Goal: Information Seeking & Learning: Learn about a topic

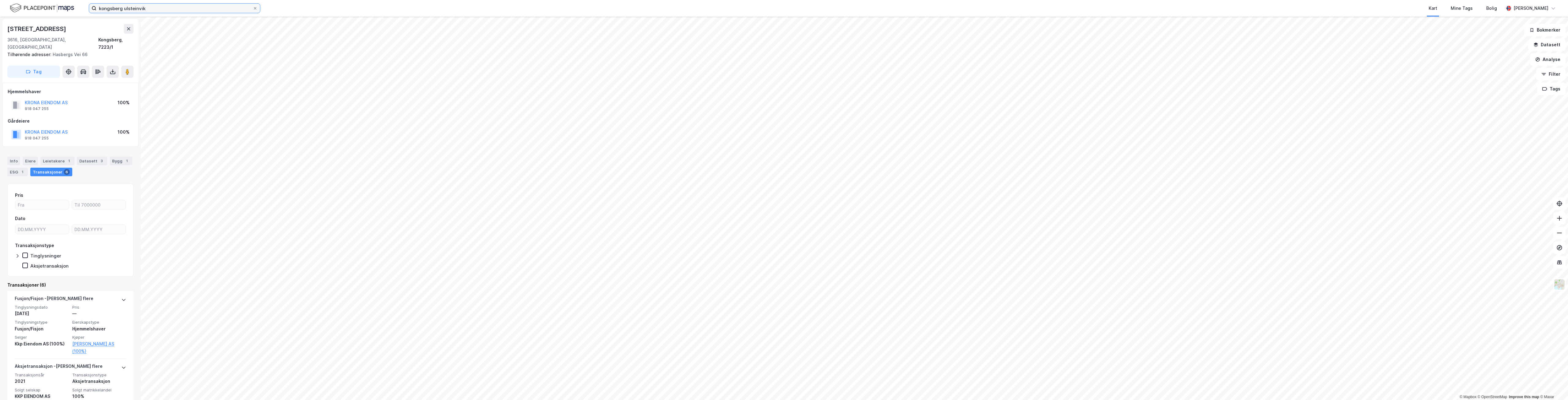
click at [163, 10] on input "kongsberg ulsteinvik" at bounding box center [174, 8] width 156 height 9
paste input "Ski Sentrum Eiendom A"
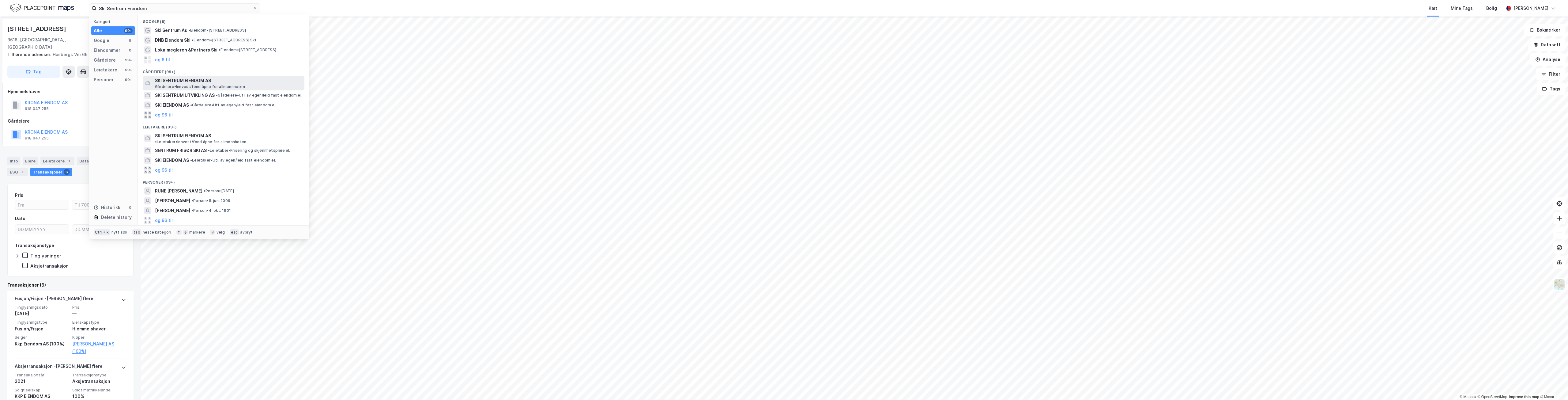
click at [183, 80] on span "SKI SENTRUM EIENDOM AS" at bounding box center [229, 80] width 147 height 7
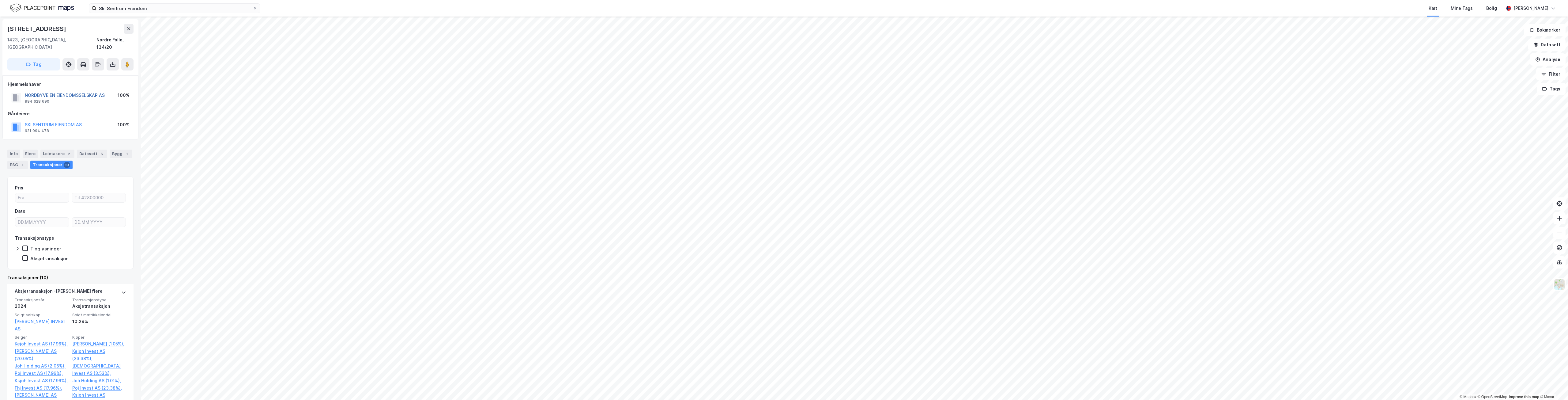
click at [0, 0] on button "NORDBYVEIEN EIENDOMSSELSKAP AS" at bounding box center [0, 0] width 0 height 0
click at [128, 61] on image at bounding box center [127, 65] width 4 height 6
click at [11, 150] on div "Info" at bounding box center [13, 154] width 13 height 9
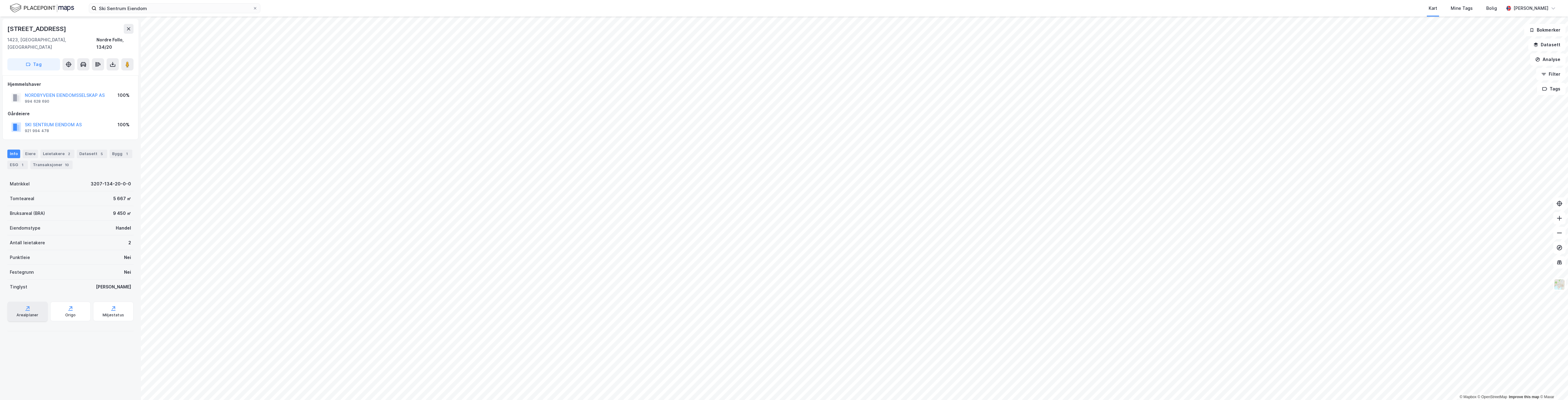
click at [24, 312] on div "Arealplaner" at bounding box center [27, 315] width 22 height 5
click at [55, 150] on div "Leietakere 2" at bounding box center [57, 154] width 34 height 9
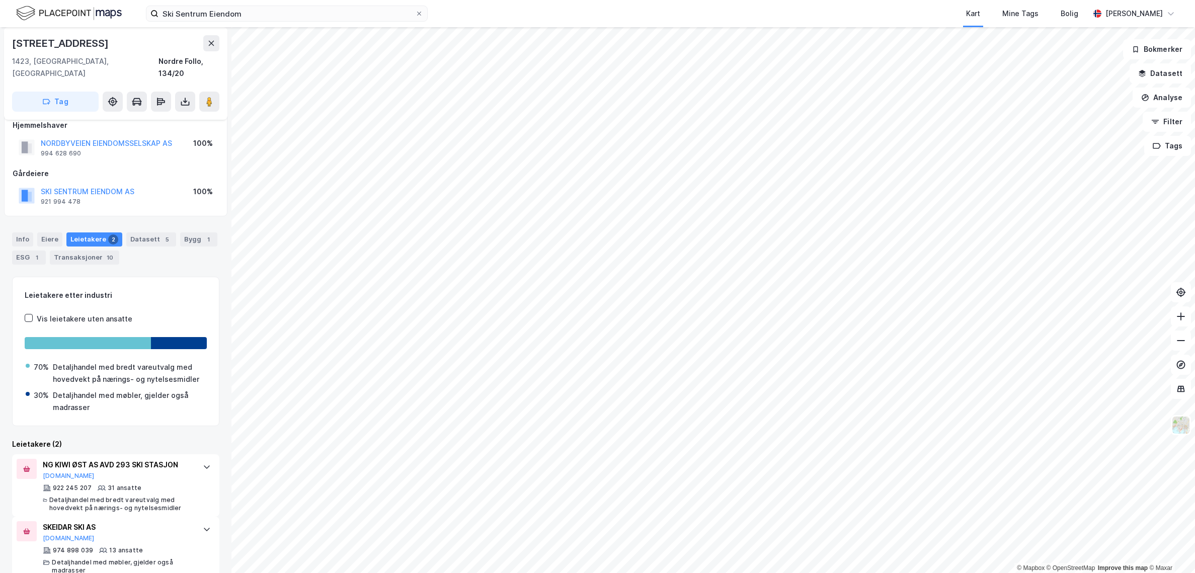
scroll to position [19, 0]
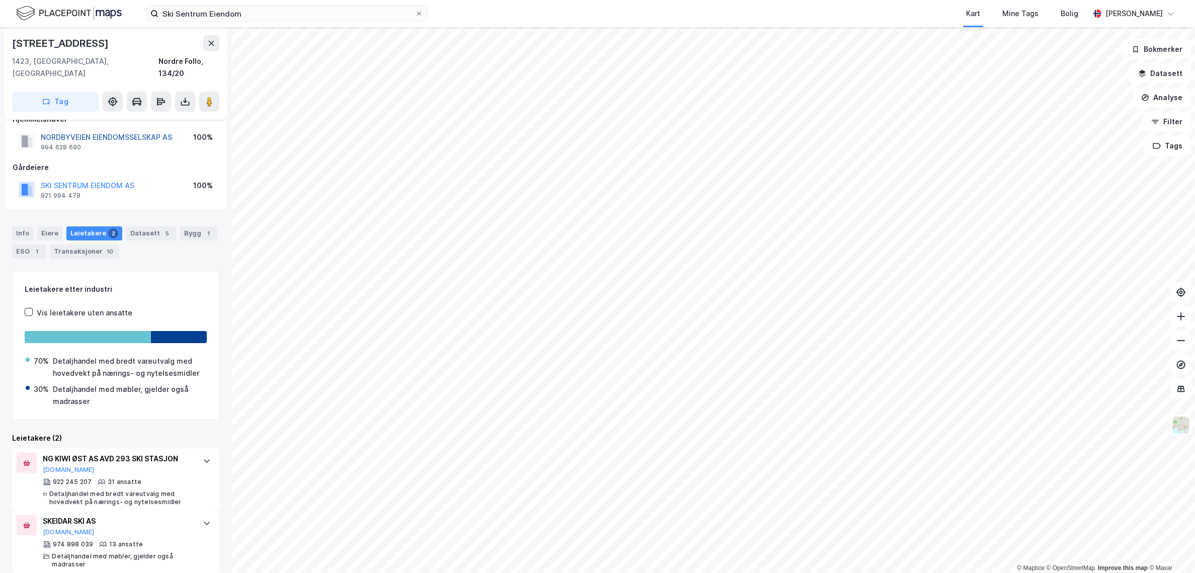
click at [0, 0] on button "NORDBYVEIEN EIENDOMSSELSKAP AS" at bounding box center [0, 0] width 0 height 0
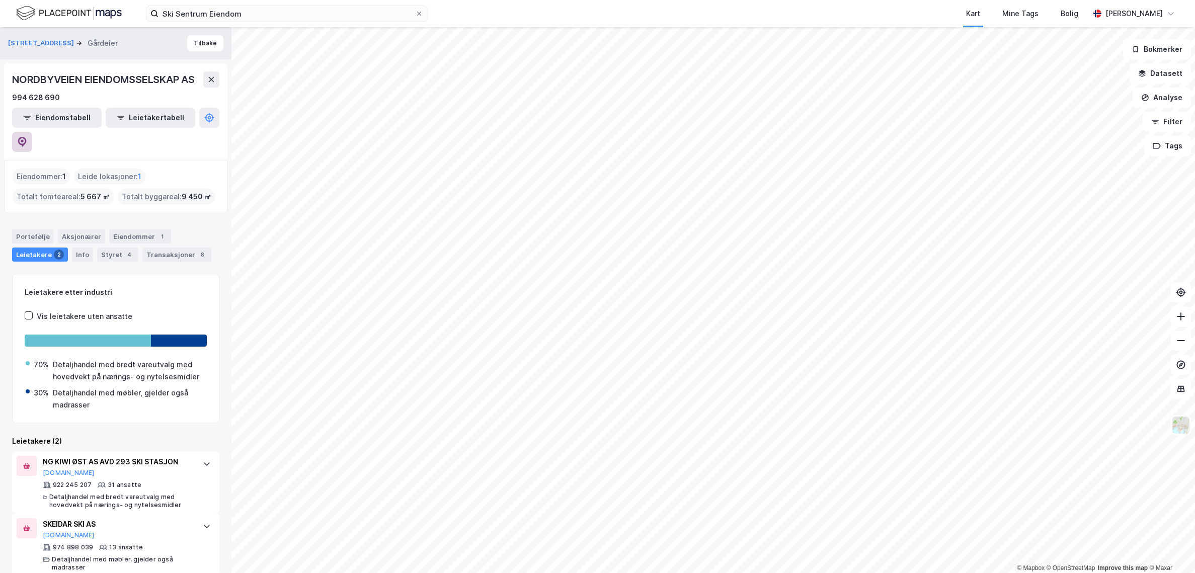
click at [27, 137] on icon at bounding box center [22, 142] width 10 height 10
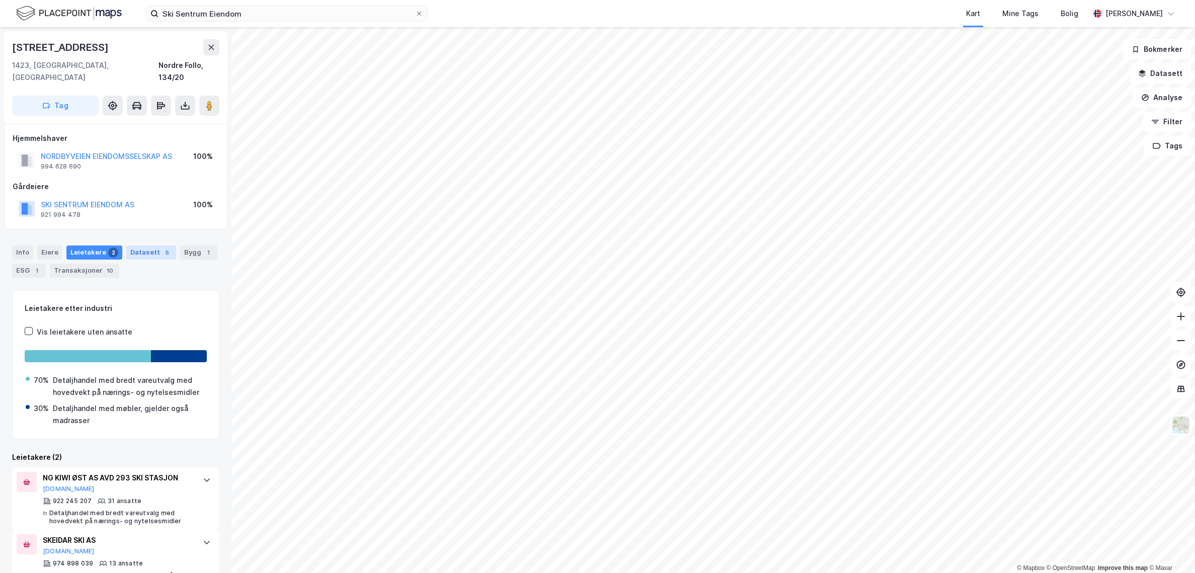
click at [138, 246] on div "Datasett 5" at bounding box center [151, 253] width 50 height 14
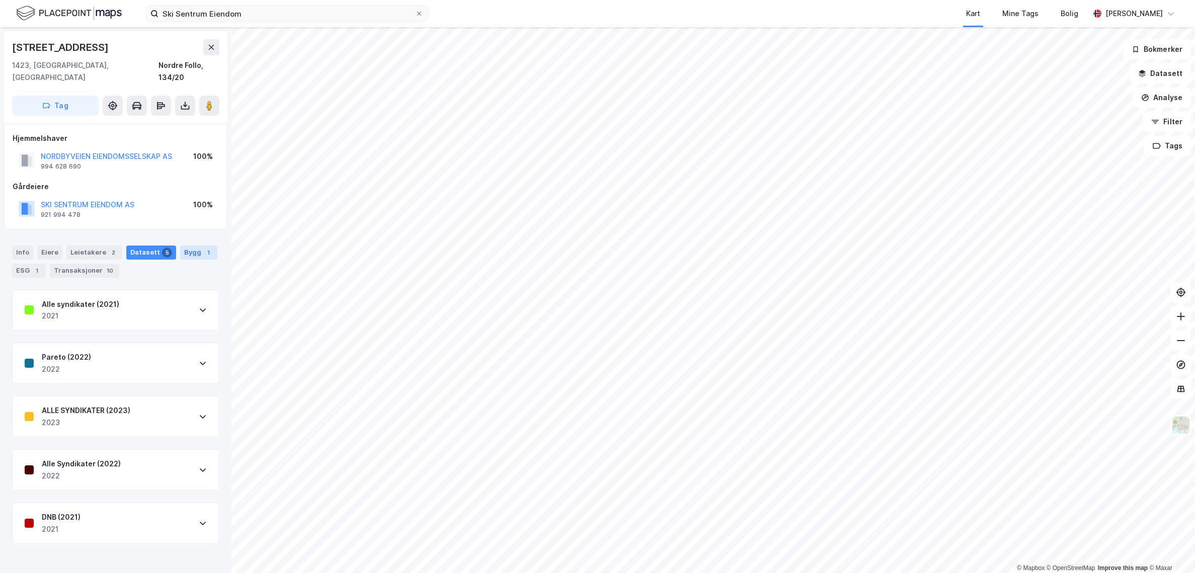
click at [180, 246] on div "Bygg 1" at bounding box center [198, 253] width 37 height 14
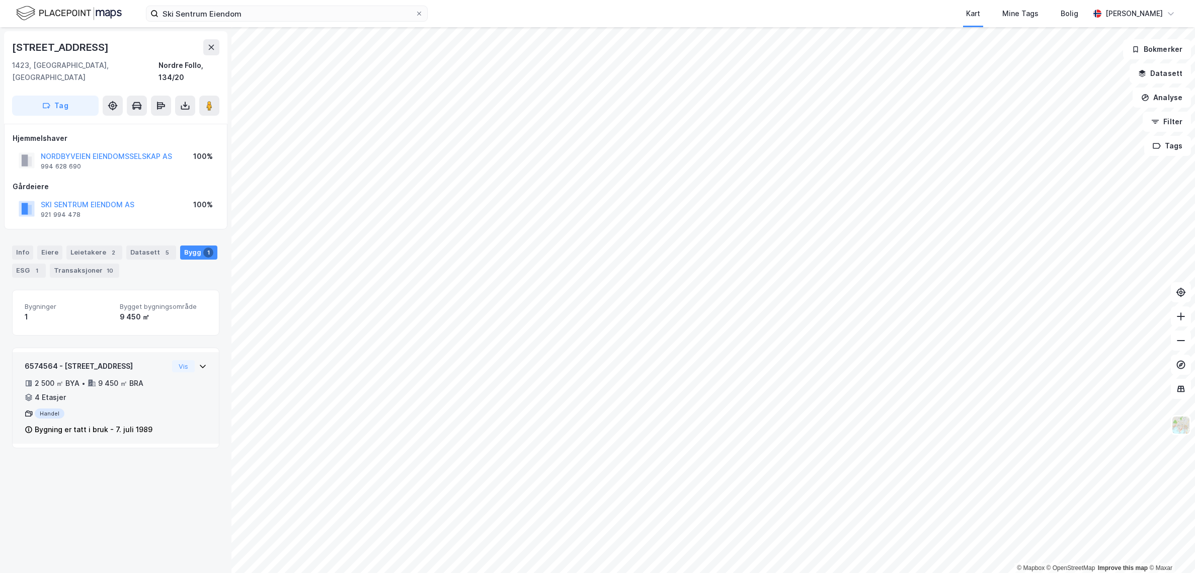
click at [157, 377] on div "2 500 ㎡ BYA • 9 450 ㎡ BRA • 4 Etasjer" at bounding box center [96, 390] width 143 height 26
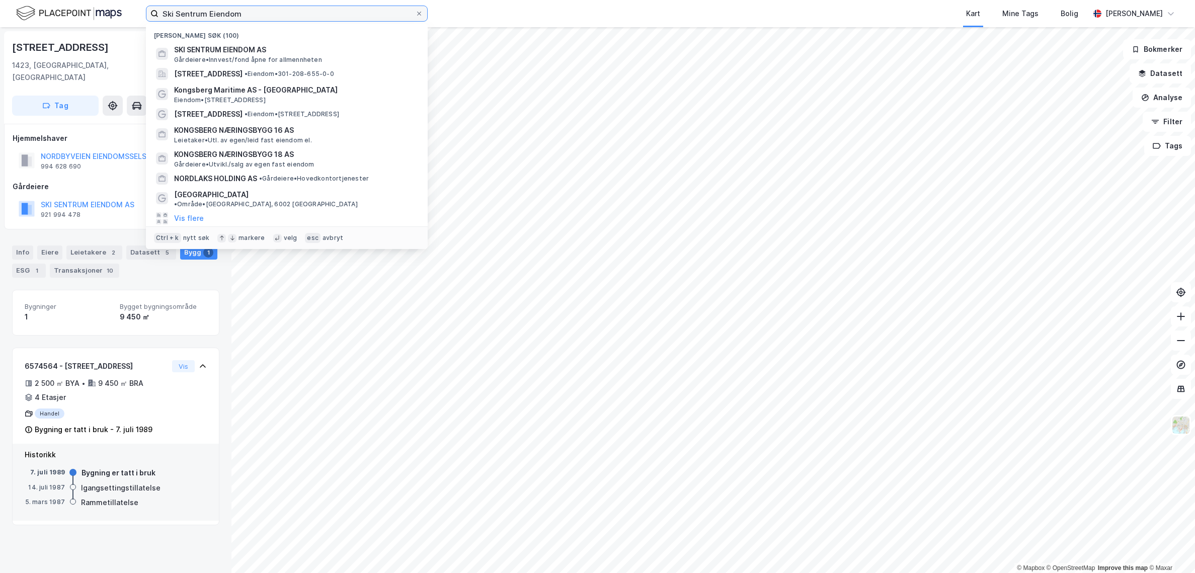
click at [198, 8] on input "Ski Sentrum Eiendom" at bounding box center [286, 13] width 257 height 15
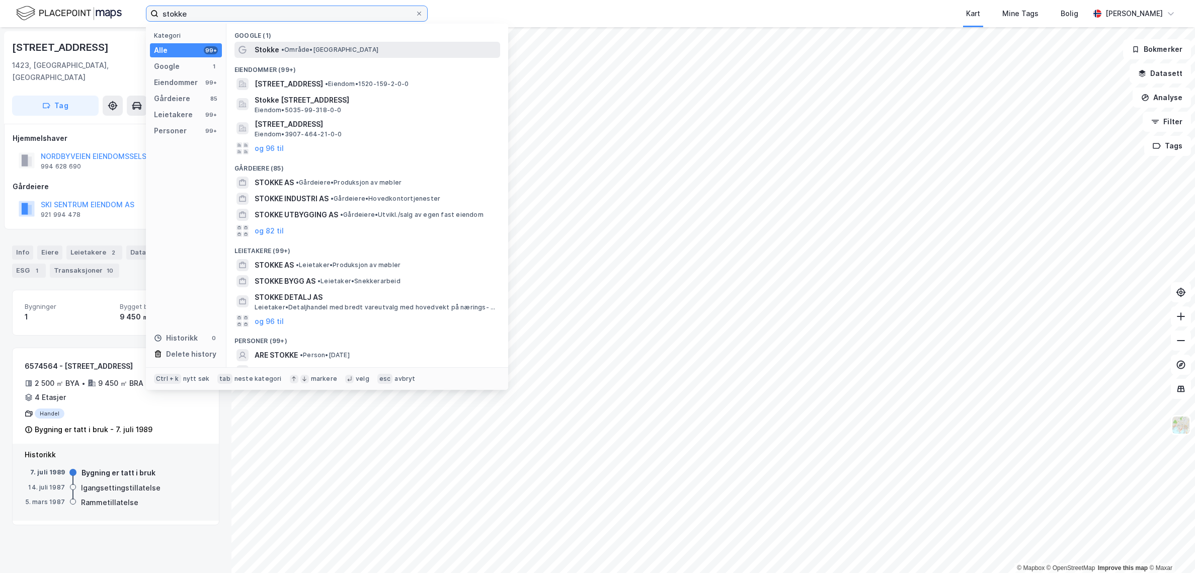
type input "stokke"
click at [250, 50] on div "Stokke • Område • 3160 Stokke" at bounding box center [367, 50] width 266 height 16
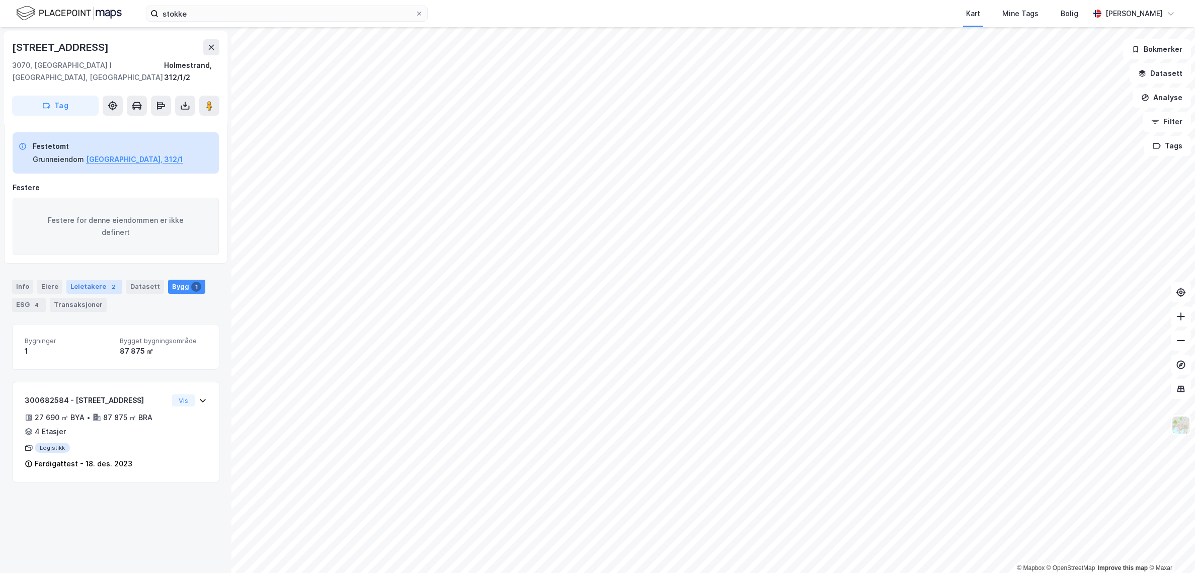
click at [85, 280] on div "Leietakere 2" at bounding box center [94, 287] width 56 height 14
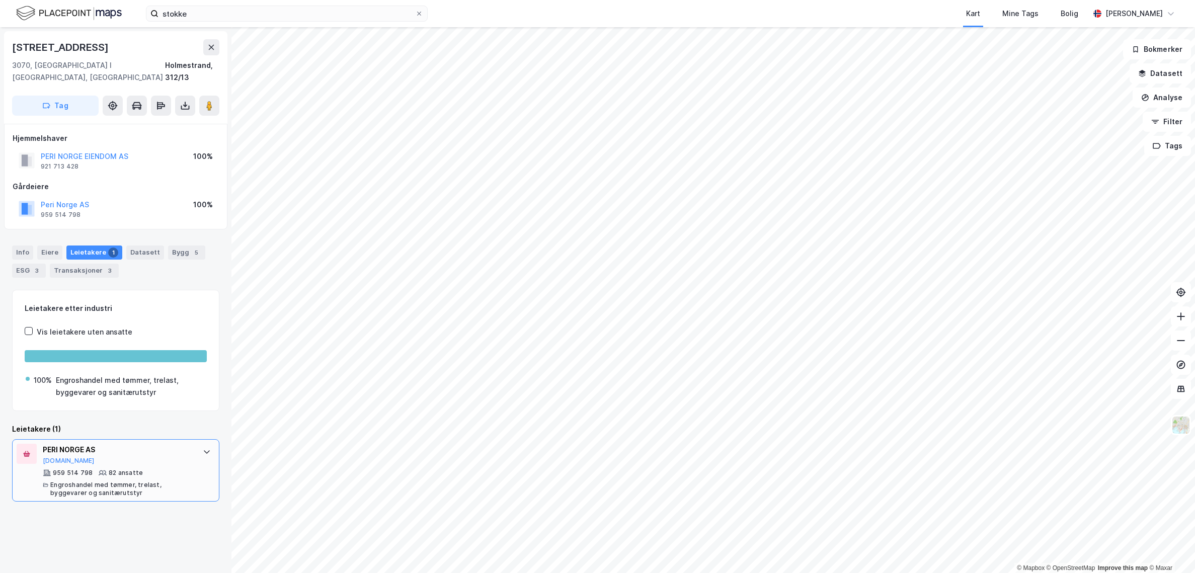
click at [159, 452] on div "PERI NORGE AS Proff.no" at bounding box center [118, 454] width 150 height 21
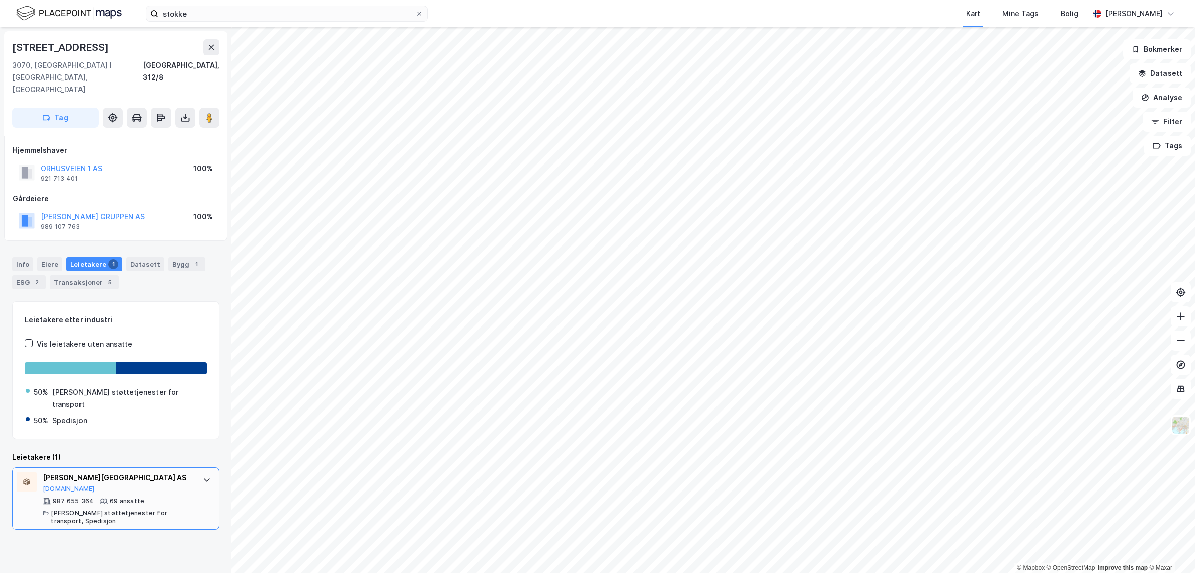
click at [148, 497] on div "987 655 364 69 ansatte Andre støttetjenester for transport, Spedisjon" at bounding box center [118, 511] width 150 height 28
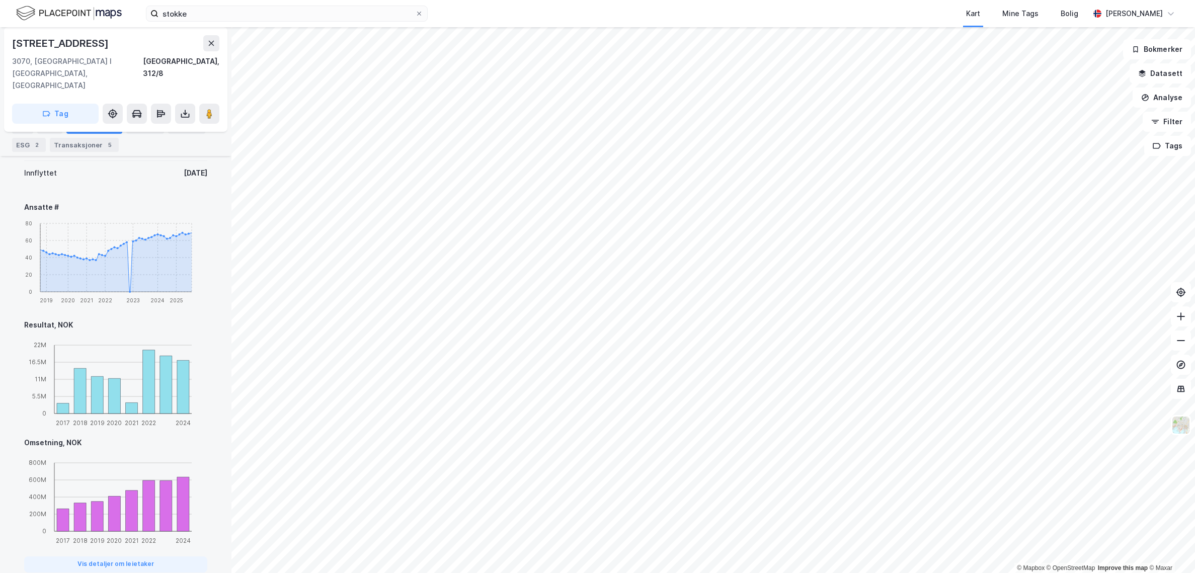
scroll to position [93, 0]
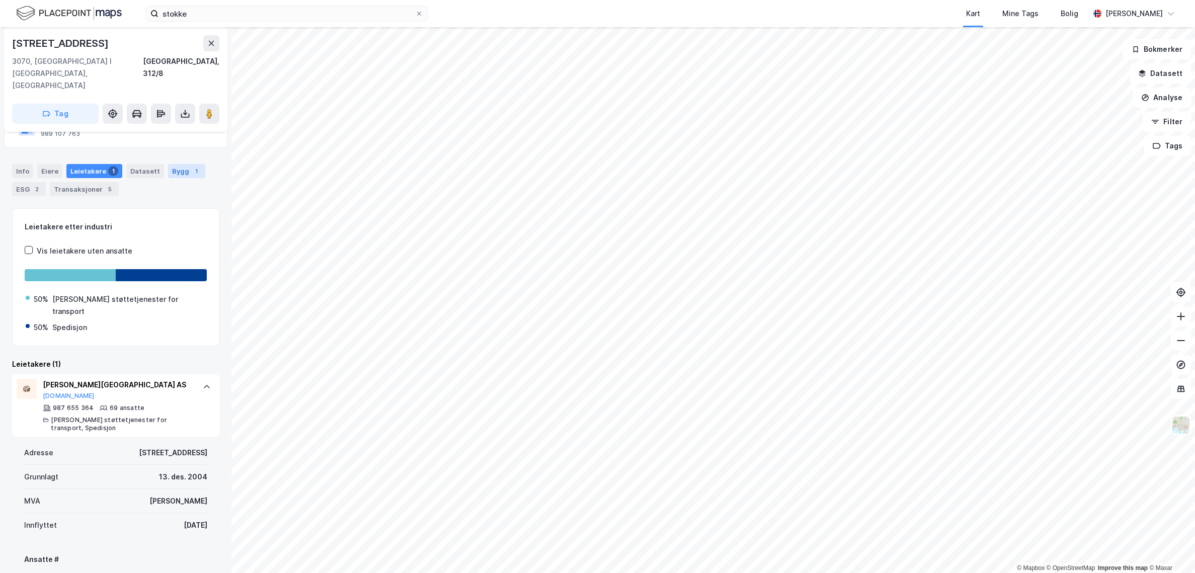
click at [185, 164] on div "Bygg 1" at bounding box center [186, 171] width 37 height 14
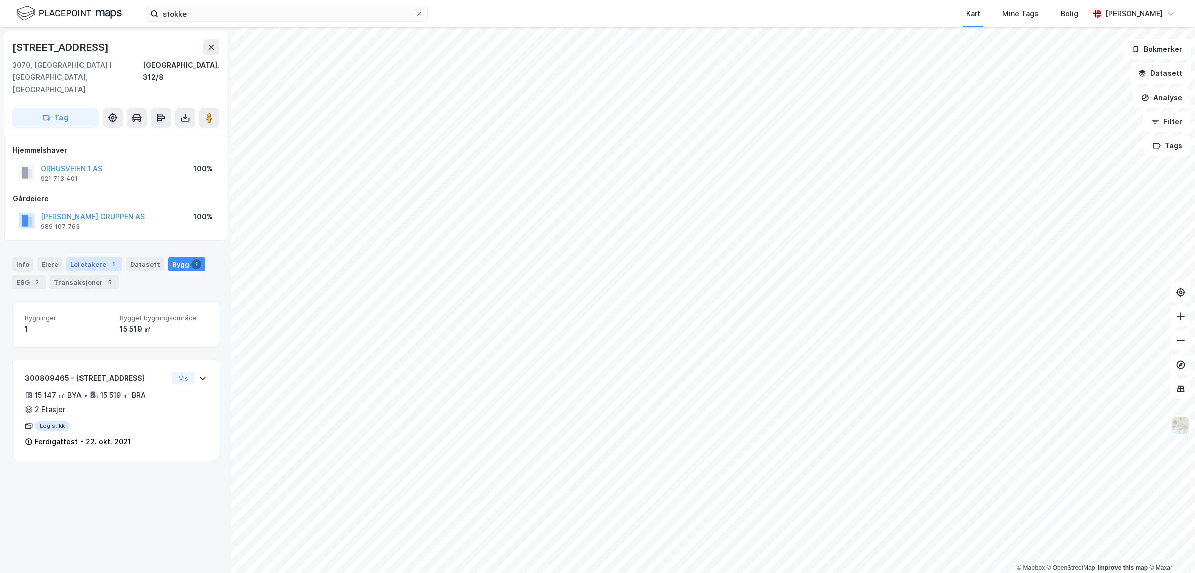
click at [102, 257] on div "Leietakere 1" at bounding box center [94, 264] width 56 height 14
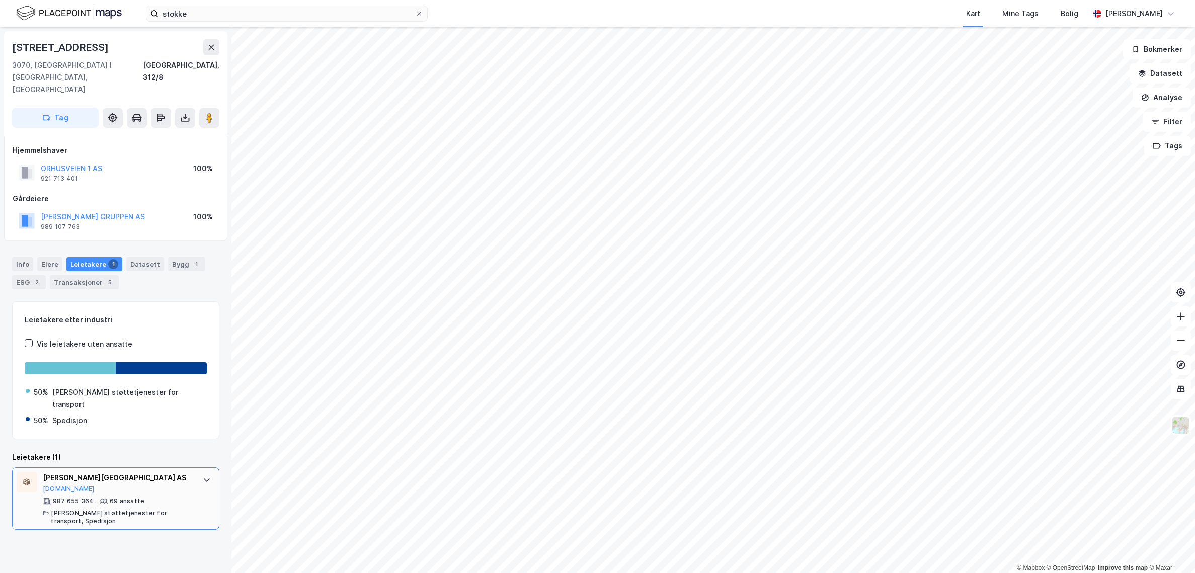
click at [110, 497] on div "69 ansatte" at bounding box center [127, 501] width 35 height 8
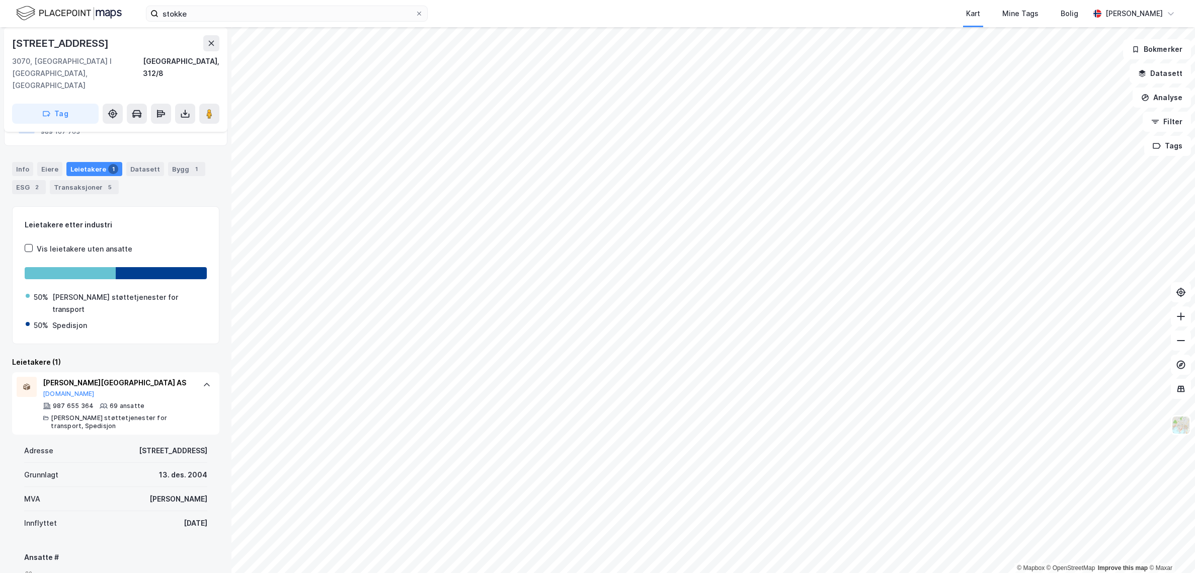
scroll to position [43, 0]
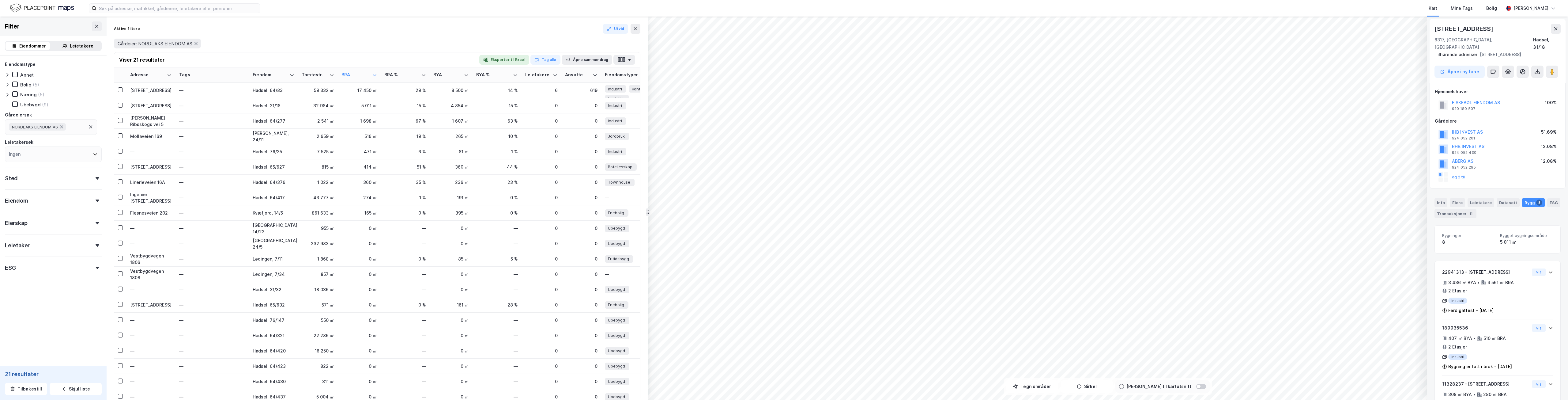
scroll to position [1, 0]
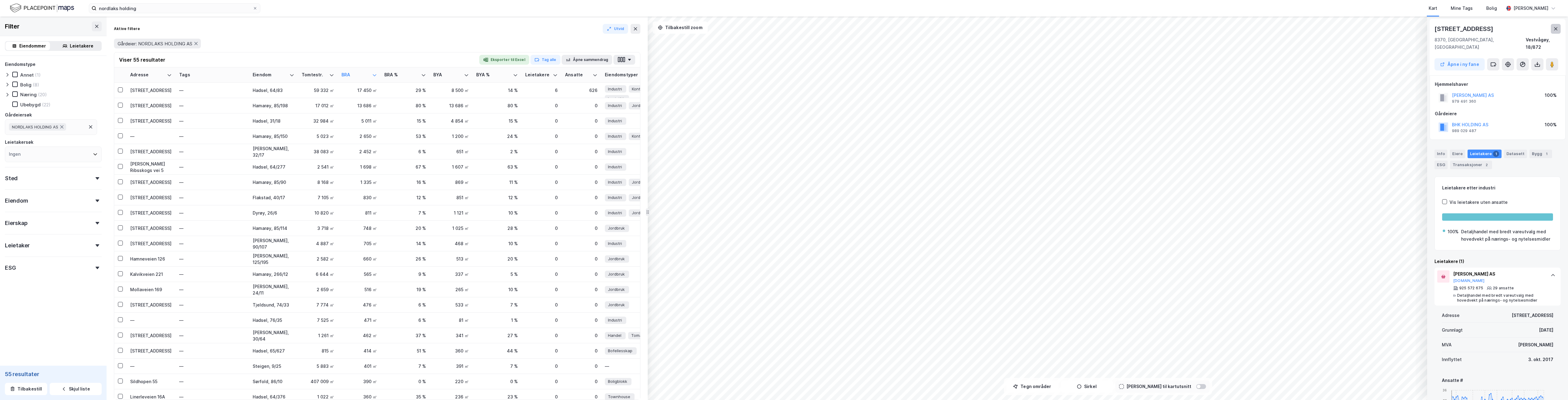
click at [1560, 26] on button at bounding box center [1556, 29] width 10 height 10
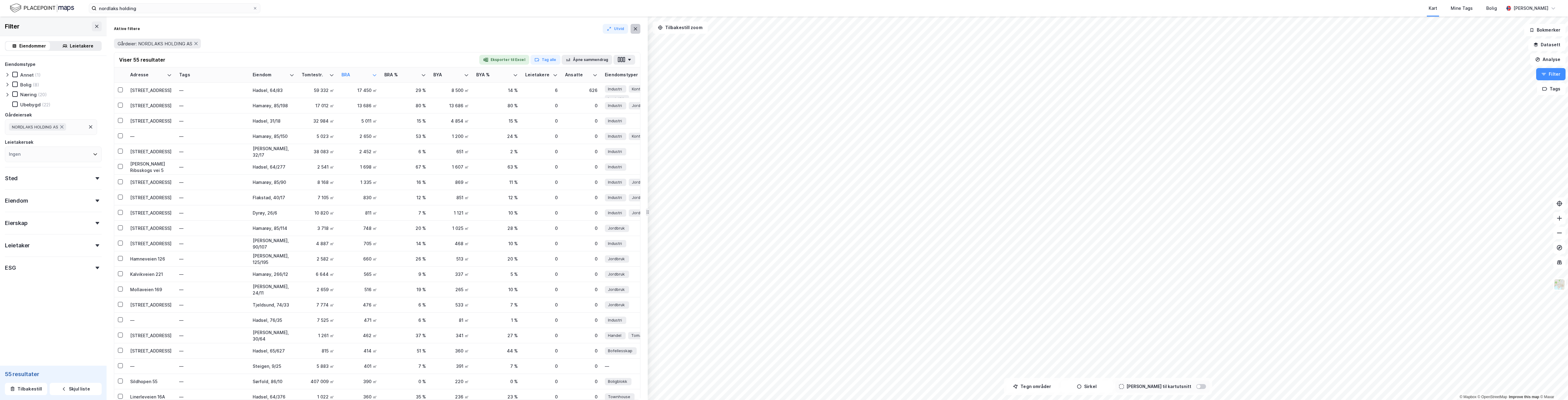
click at [637, 24] on button at bounding box center [635, 29] width 10 height 10
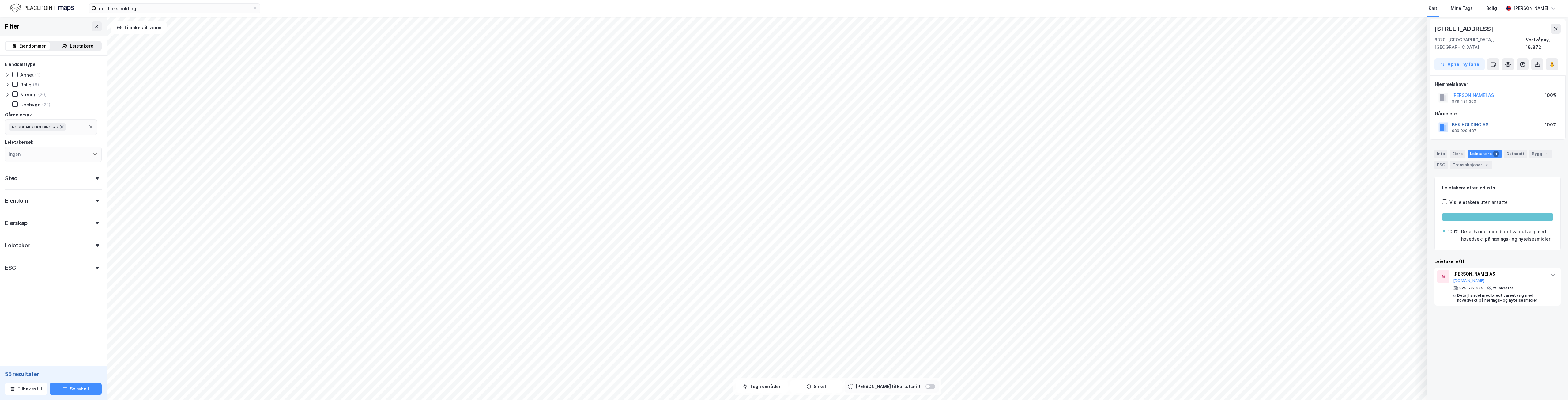
click at [0, 0] on button "BHK HOLDING AS" at bounding box center [0, 0] width 0 height 0
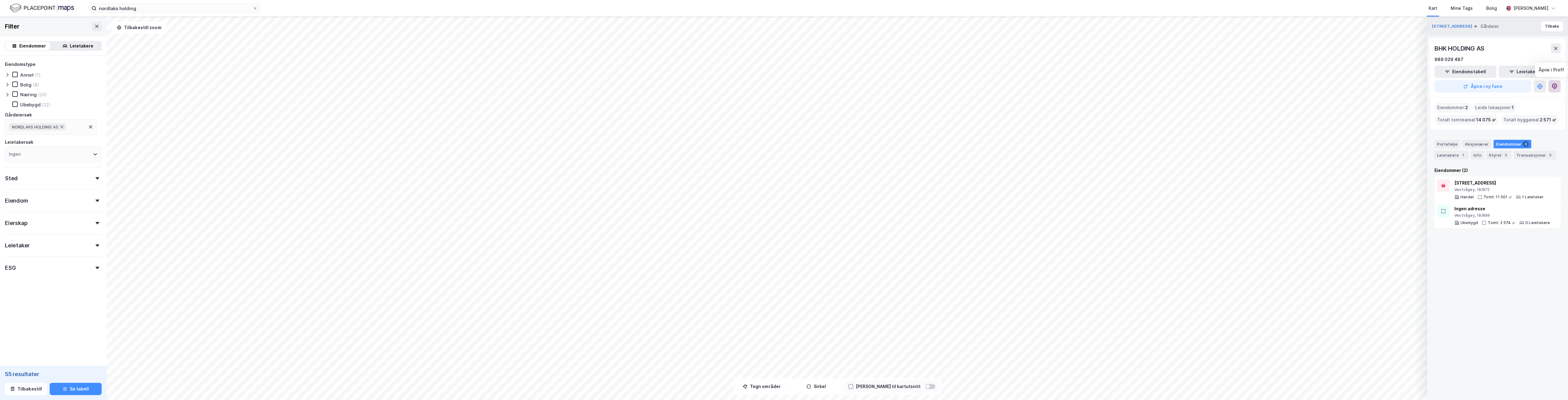
click at [1551, 86] on button at bounding box center [1555, 86] width 12 height 12
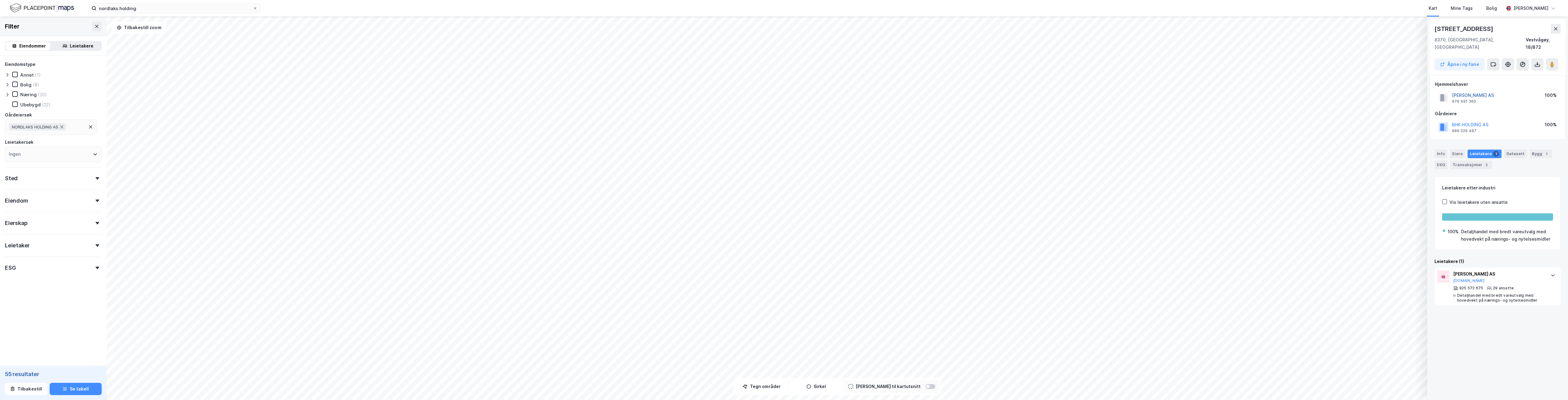
click at [0, 0] on button "BJØRN EIENDOM AS" at bounding box center [0, 0] width 0 height 0
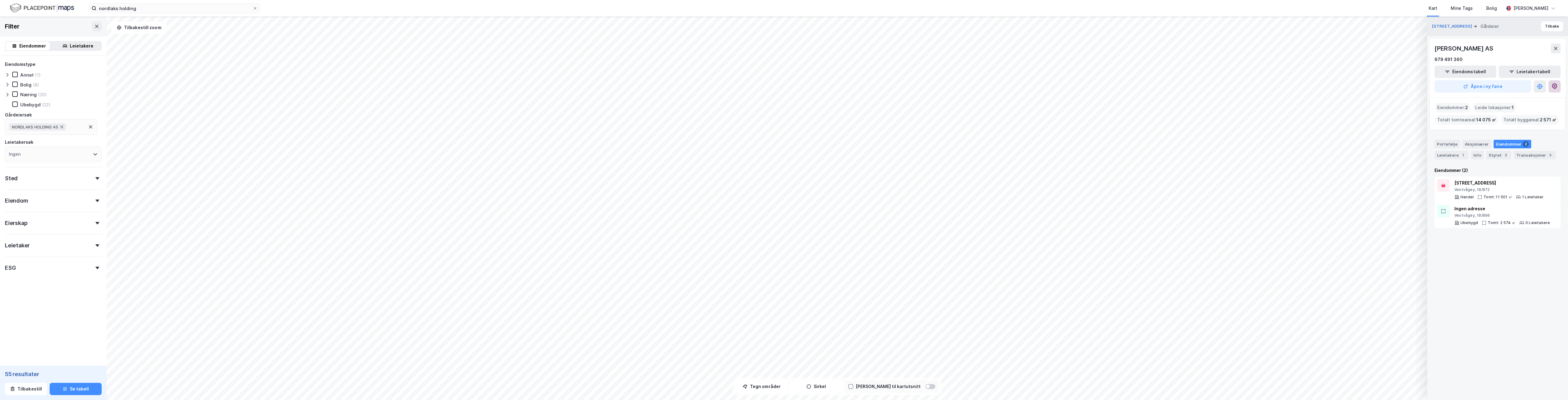
click at [1558, 87] on button at bounding box center [1555, 86] width 12 height 12
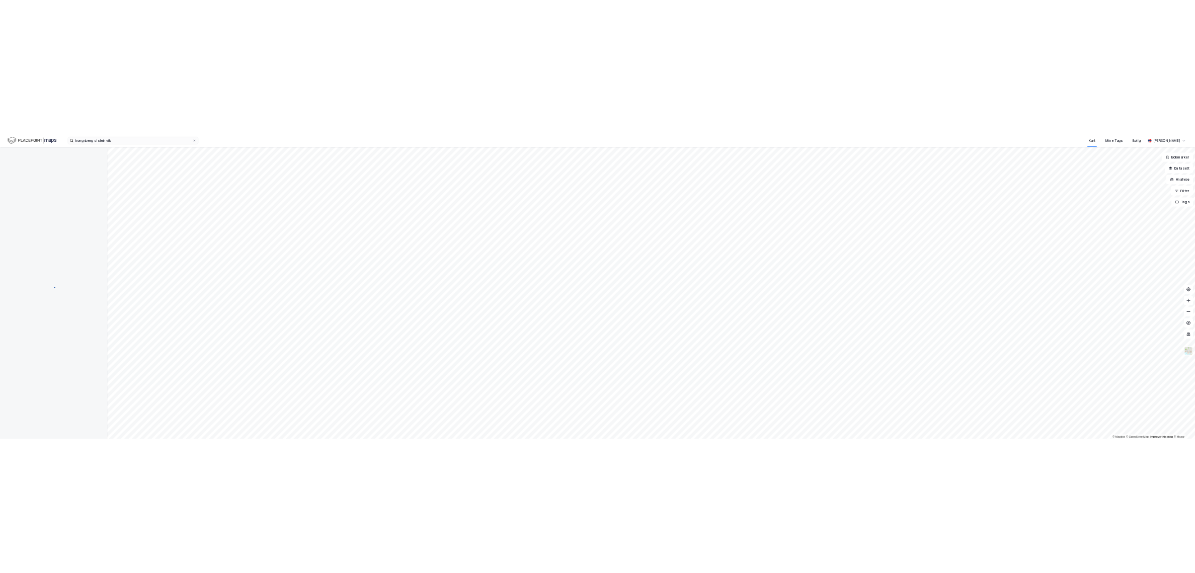
scroll to position [12, 0]
